Goal: Check status: Check status

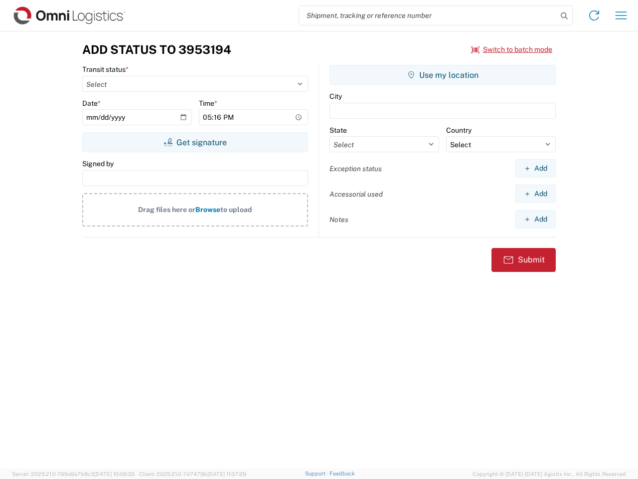
click at [428, 15] on input "search" at bounding box center [428, 15] width 258 height 19
click at [565, 16] on icon at bounding box center [565, 16] width 14 height 14
click at [595, 15] on icon at bounding box center [595, 15] width 16 height 16
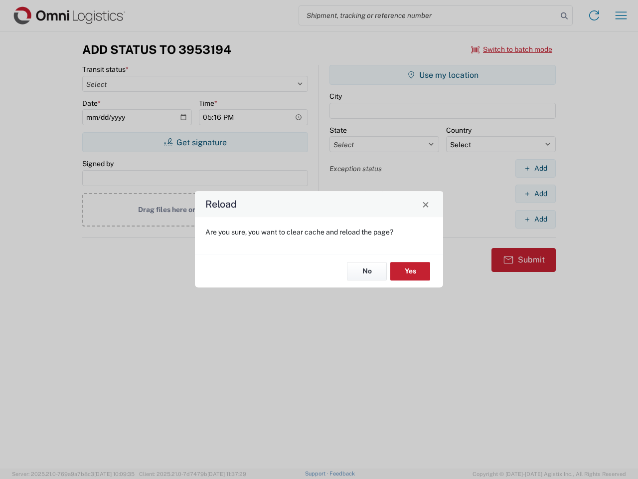
click at [512, 49] on div "Reload Are you sure, you want to clear cache and reload the page? No Yes" at bounding box center [319, 239] width 638 height 479
click at [195, 142] on div "Reload Are you sure, you want to clear cache and reload the page? No Yes" at bounding box center [319, 239] width 638 height 479
click at [443, 75] on div "Reload Are you sure, you want to clear cache and reload the page? No Yes" at bounding box center [319, 239] width 638 height 479
click at [536, 168] on div "Reload Are you sure, you want to clear cache and reload the page? No Yes" at bounding box center [319, 239] width 638 height 479
click at [536, 194] on div "Reload Are you sure, you want to clear cache and reload the page? No Yes" at bounding box center [319, 239] width 638 height 479
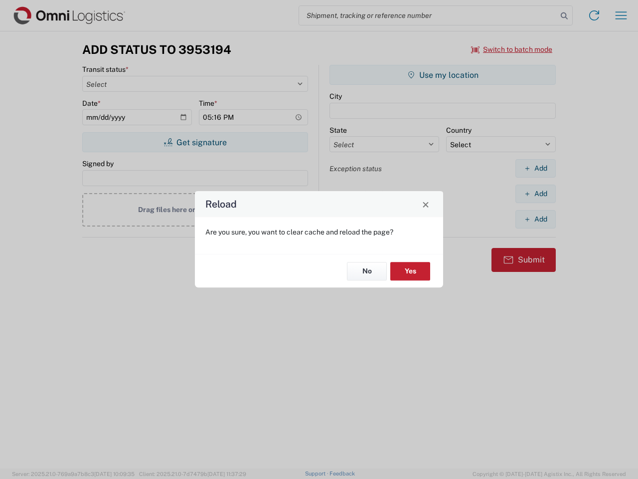
click at [536, 219] on div "Reload Are you sure, you want to clear cache and reload the page? No Yes" at bounding box center [319, 239] width 638 height 479
